Goal: Obtain resource: Obtain resource

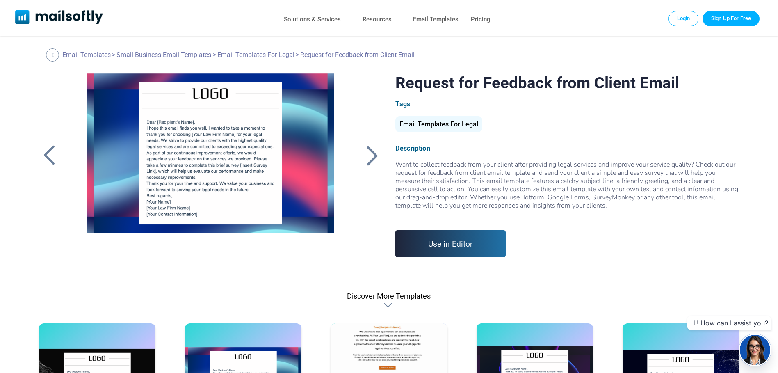
click at [369, 153] on div at bounding box center [372, 155] width 21 height 21
